Goal: Task Accomplishment & Management: Complete application form

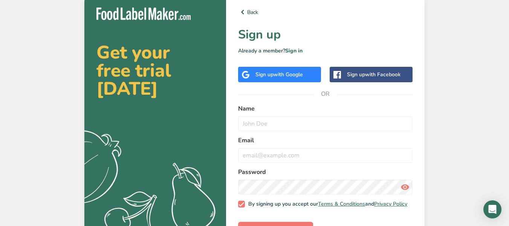
click at [274, 75] on span "with Google" at bounding box center [288, 74] width 29 height 7
click at [271, 72] on div "Sign up with Google" at bounding box center [280, 75] width 48 height 8
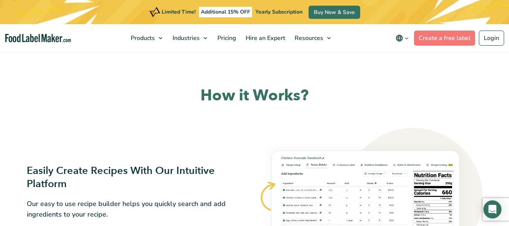
scroll to position [440, 0]
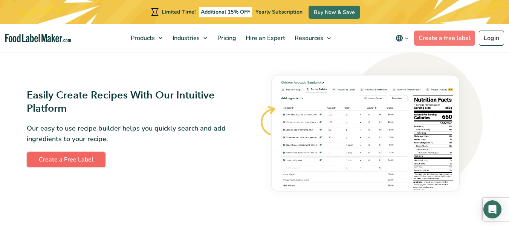
click at [83, 158] on link "Create a Free Label" at bounding box center [66, 159] width 79 height 15
